Goal: Communication & Community: Answer question/provide support

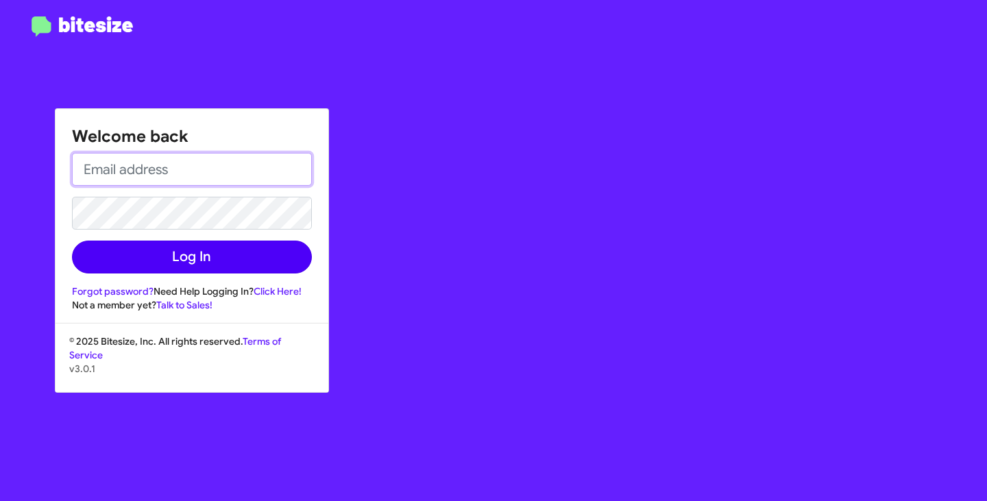
type input "[EMAIL_ADDRESS][DOMAIN_NAME]"
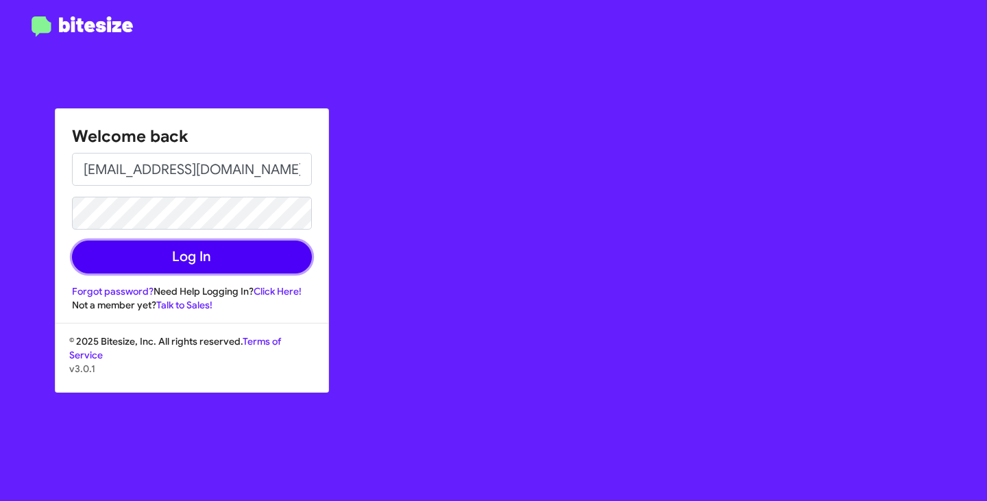
click at [171, 255] on button "Log In" at bounding box center [192, 257] width 240 height 33
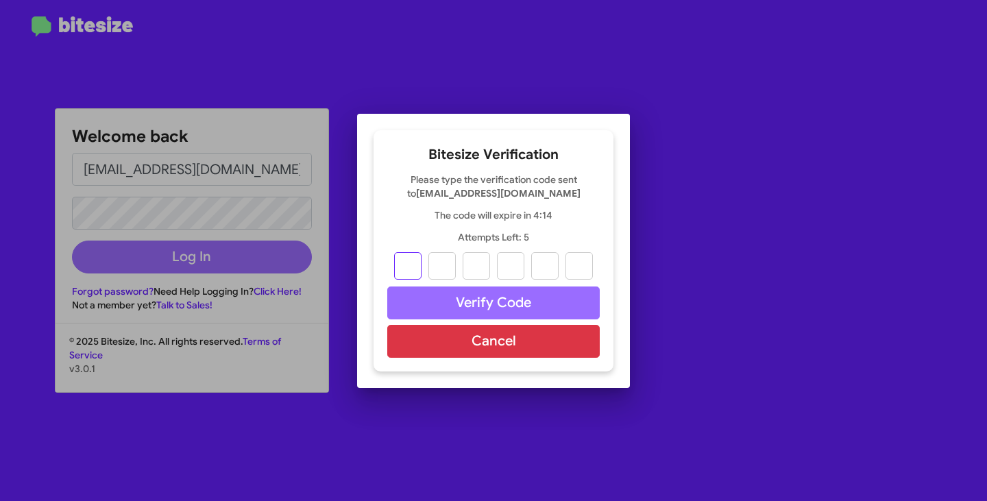
type input "2"
type input "7"
type input "5"
type input "1"
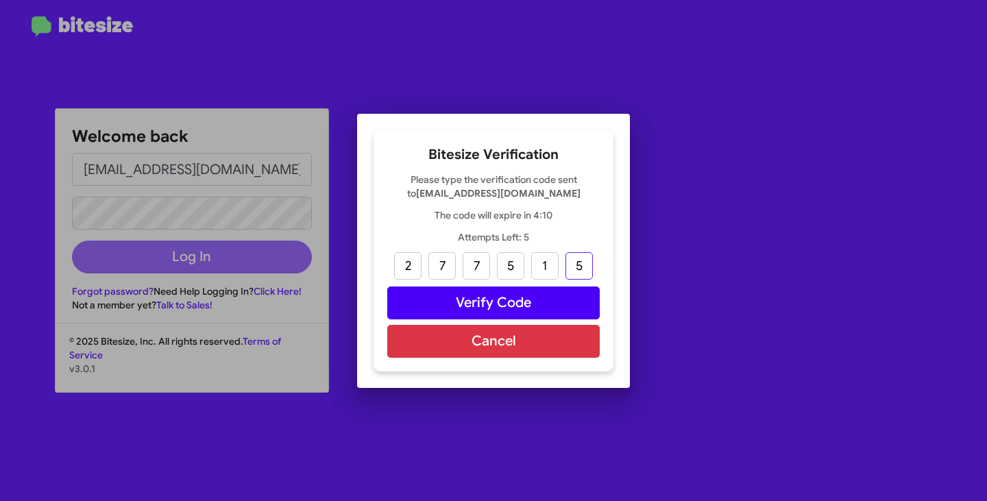
type input "5"
click at [497, 306] on button "Verify Code" at bounding box center [493, 303] width 212 height 33
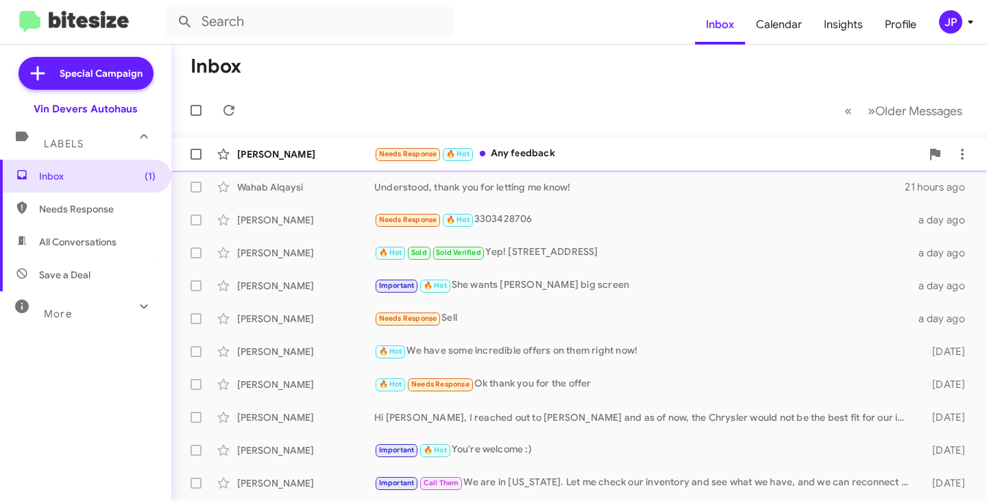
click at [582, 158] on div "Needs Response 🔥 Hot Any feedback" at bounding box center [647, 154] width 547 height 16
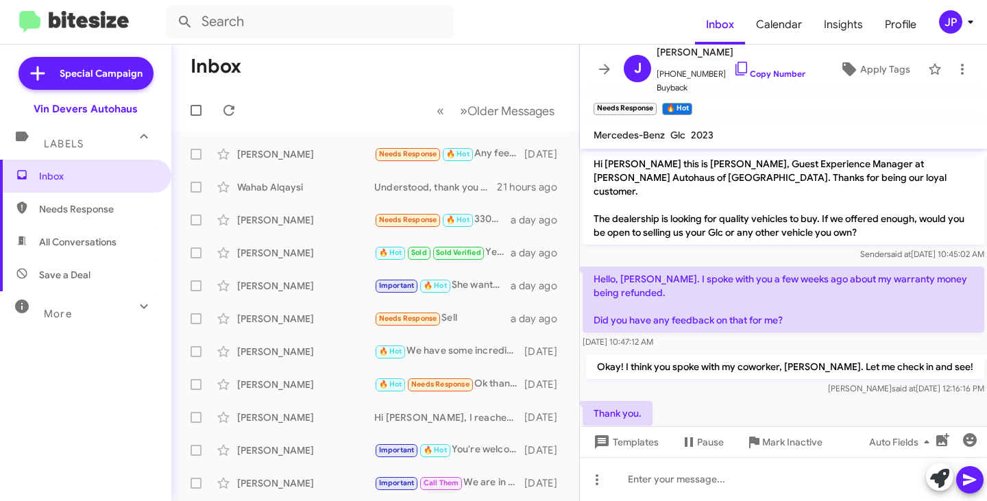
scroll to position [69, 0]
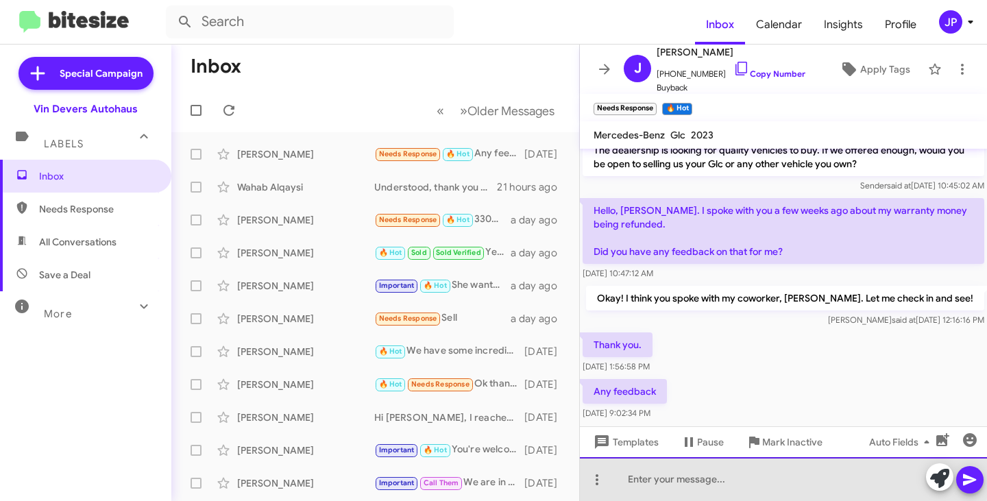
click at [638, 478] on div at bounding box center [783, 479] width 407 height 44
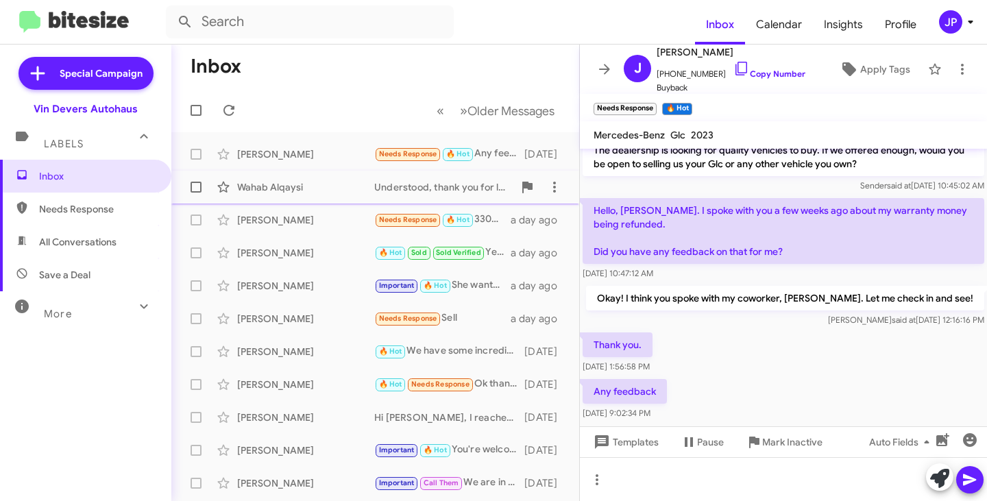
click at [370, 187] on div "Wahab Alqaysi" at bounding box center [305, 187] width 137 height 14
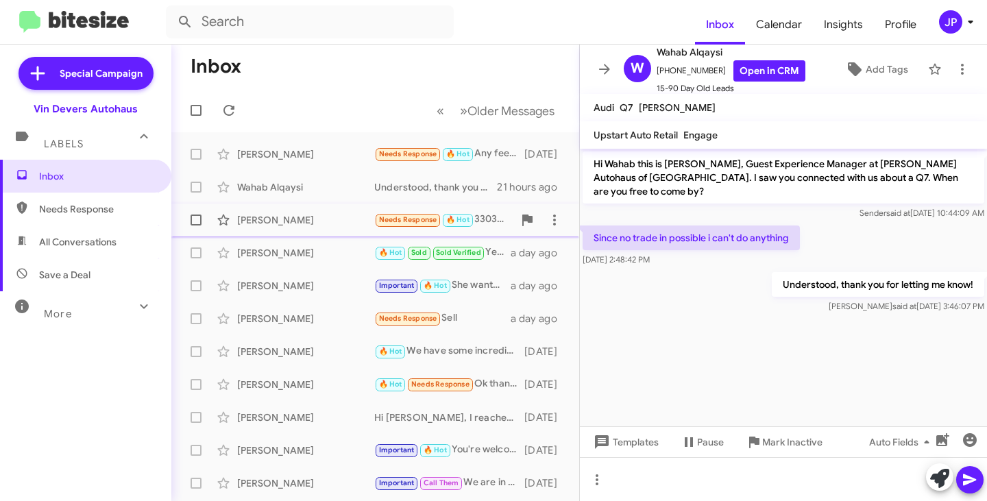
click at [343, 215] on div "[PERSON_NAME]" at bounding box center [305, 220] width 137 height 14
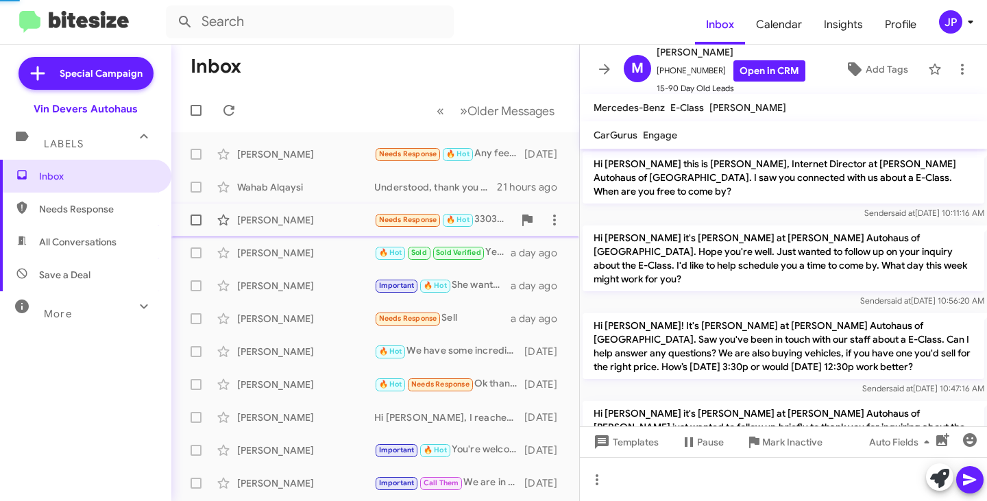
scroll to position [648, 0]
